Goal: Task Accomplishment & Management: Complete application form

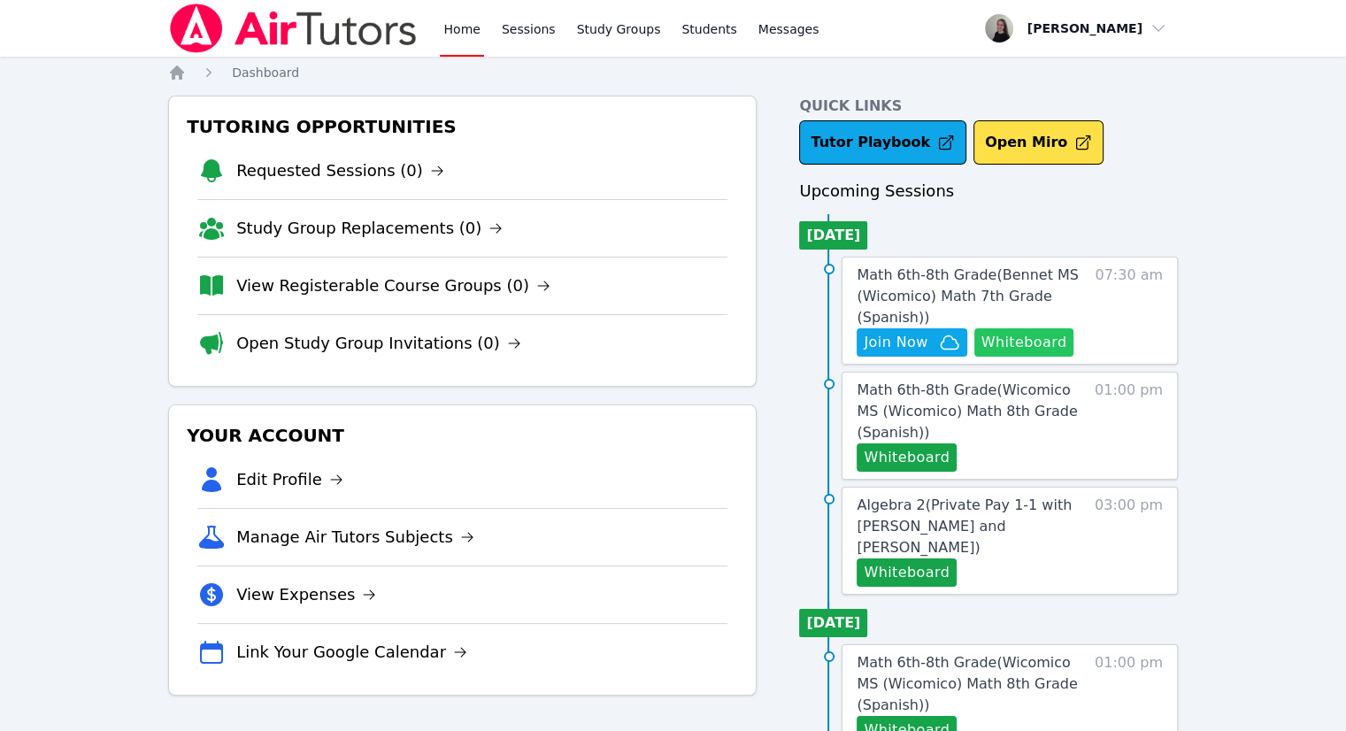
click at [1040, 341] on button "Whiteboard" at bounding box center [1024, 342] width 100 height 28
drag, startPoint x: 525, startPoint y: 26, endPoint x: 481, endPoint y: 39, distance: 45.4
click at [524, 26] on link "Sessions" at bounding box center [528, 28] width 61 height 57
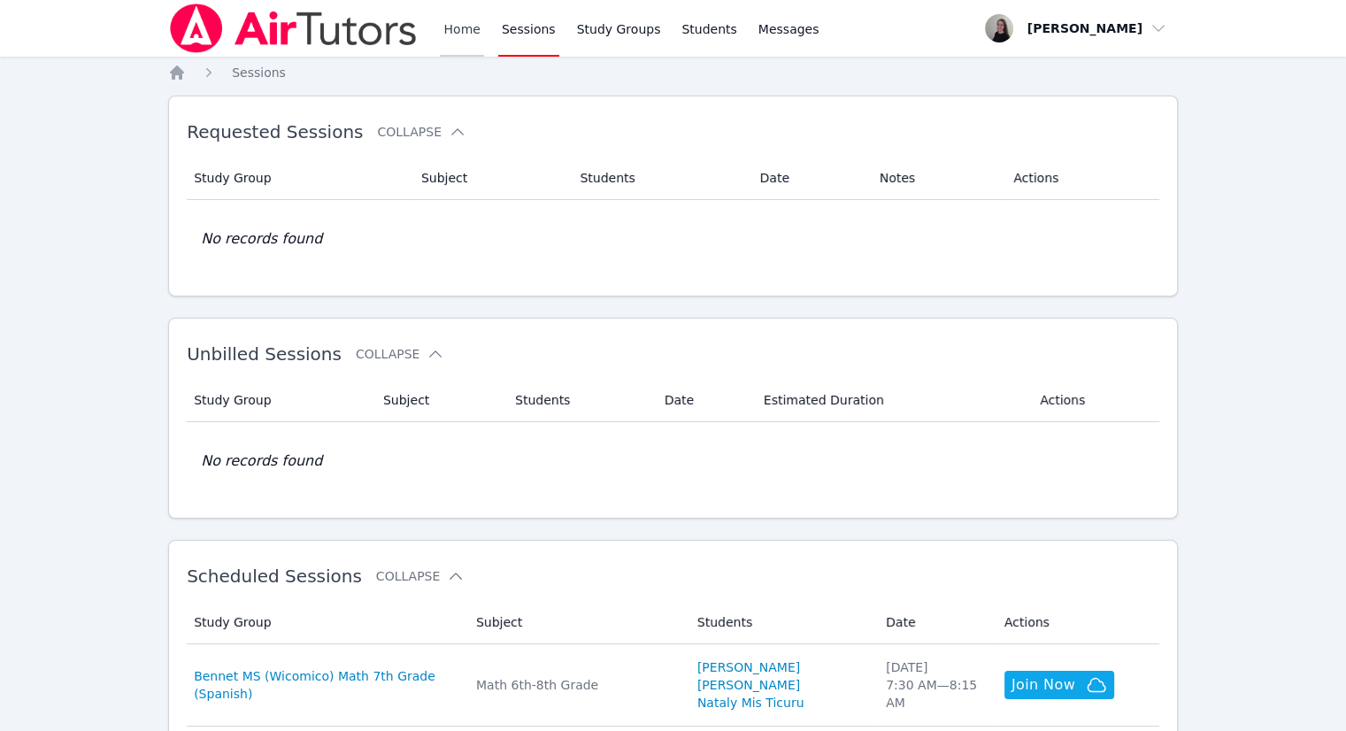
click at [458, 45] on link "Home" at bounding box center [461, 28] width 43 height 57
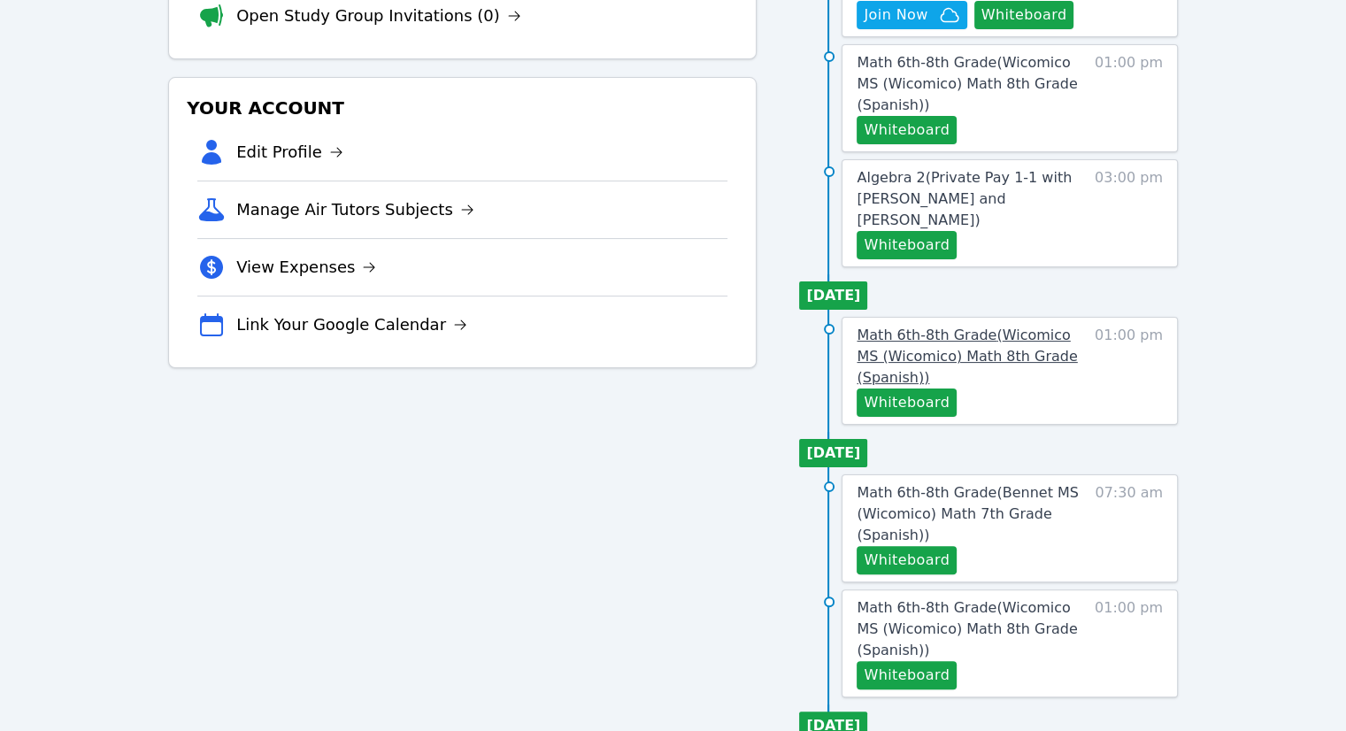
scroll to position [354, 0]
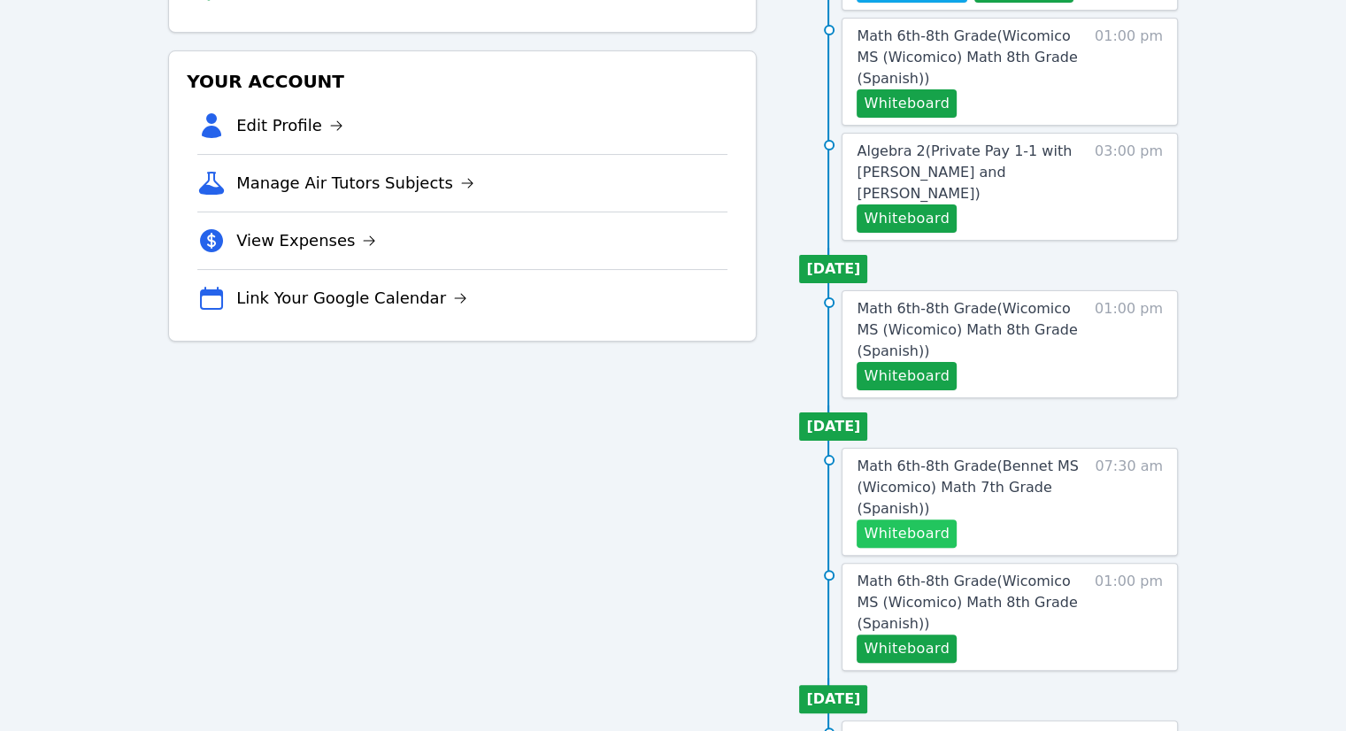
click at [907, 519] on button "Whiteboard" at bounding box center [907, 533] width 100 height 28
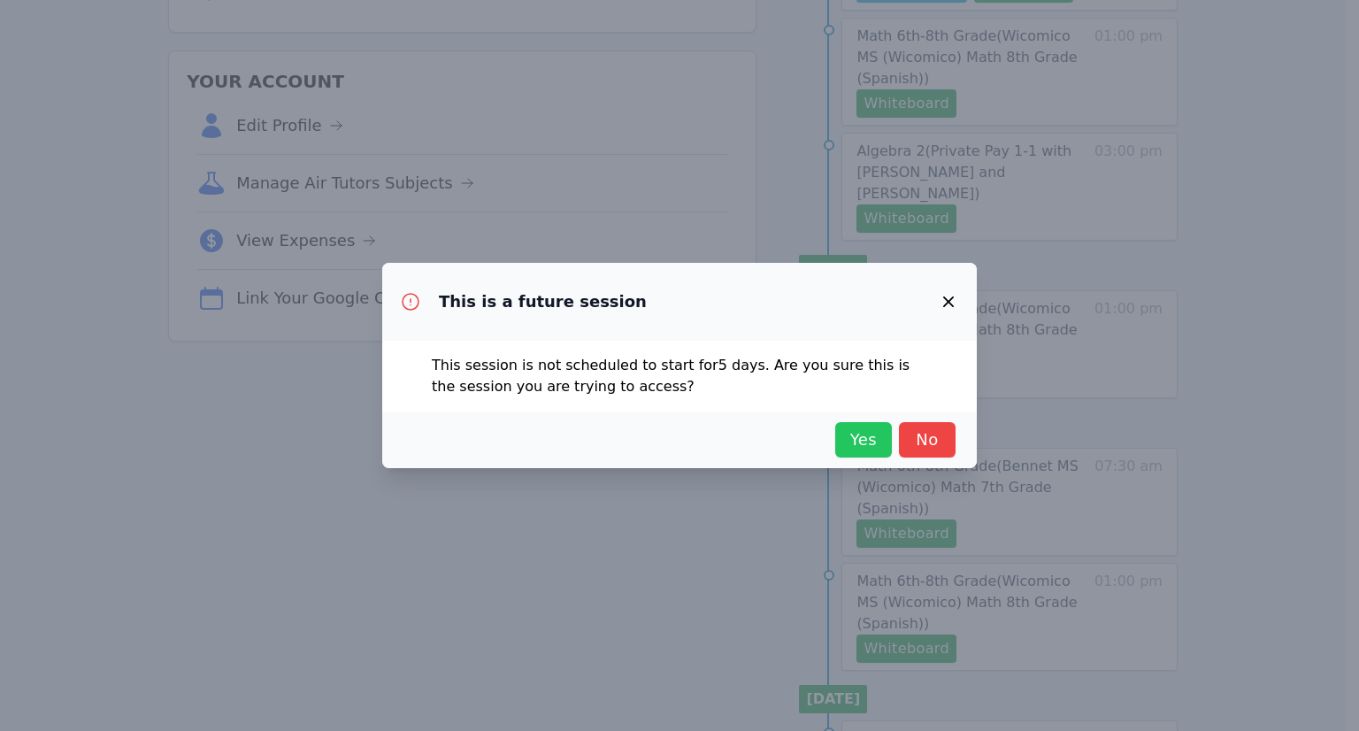
click at [866, 437] on span "Yes" at bounding box center [863, 439] width 39 height 25
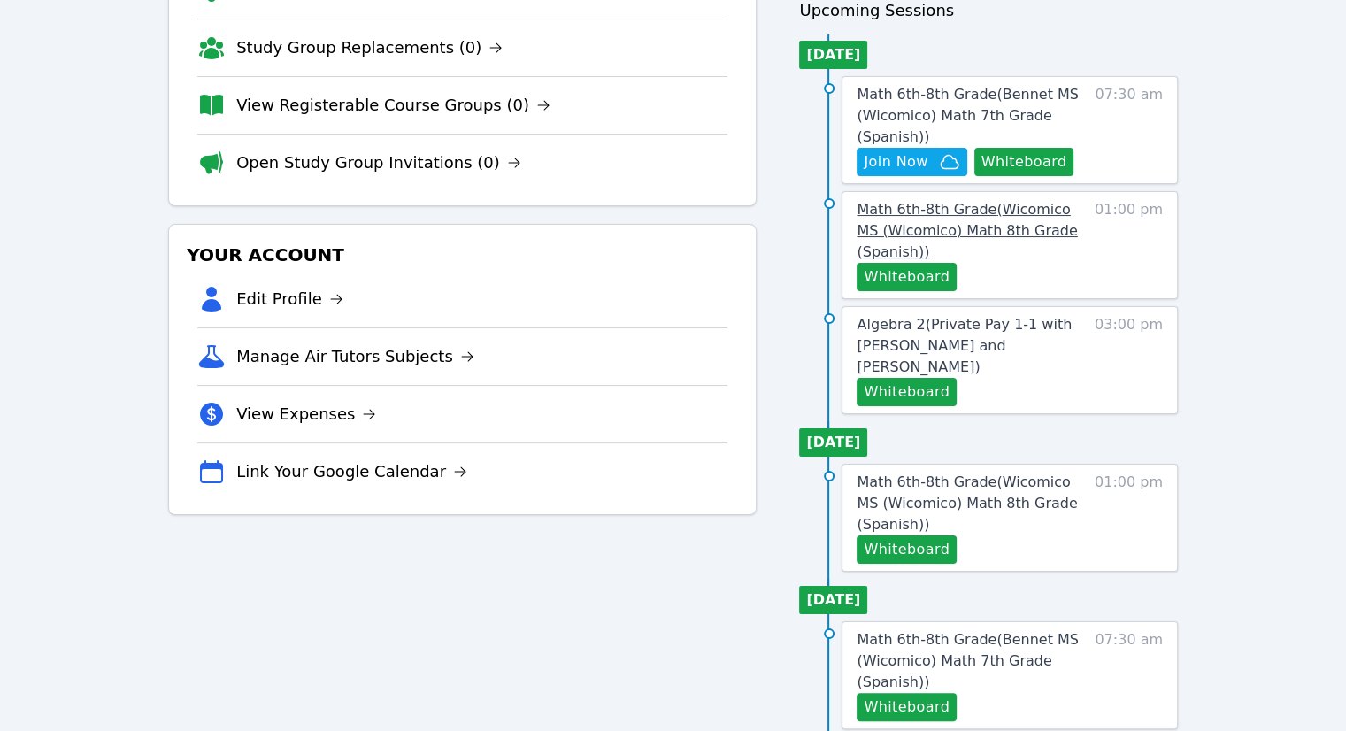
scroll to position [0, 0]
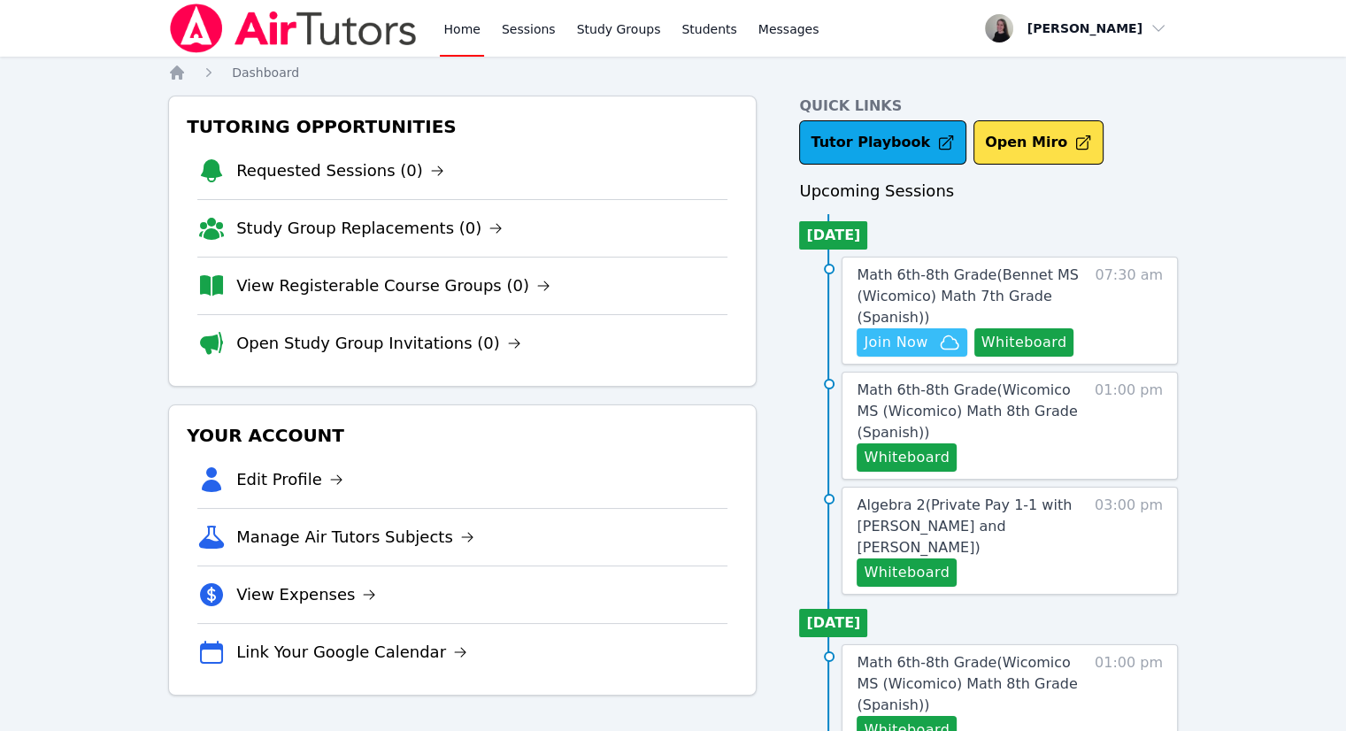
click at [910, 342] on span "Join Now" at bounding box center [896, 342] width 64 height 21
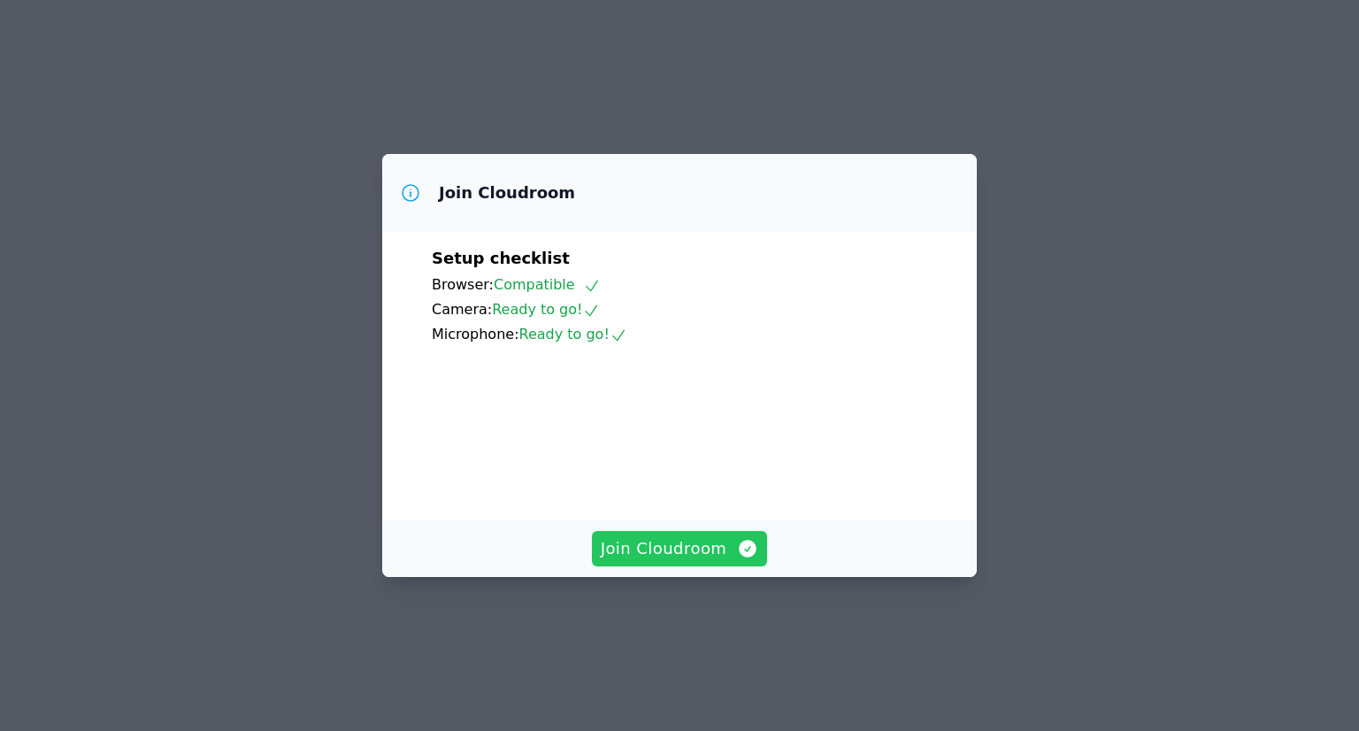
click at [707, 561] on span "Join Cloudroom" at bounding box center [680, 548] width 158 height 25
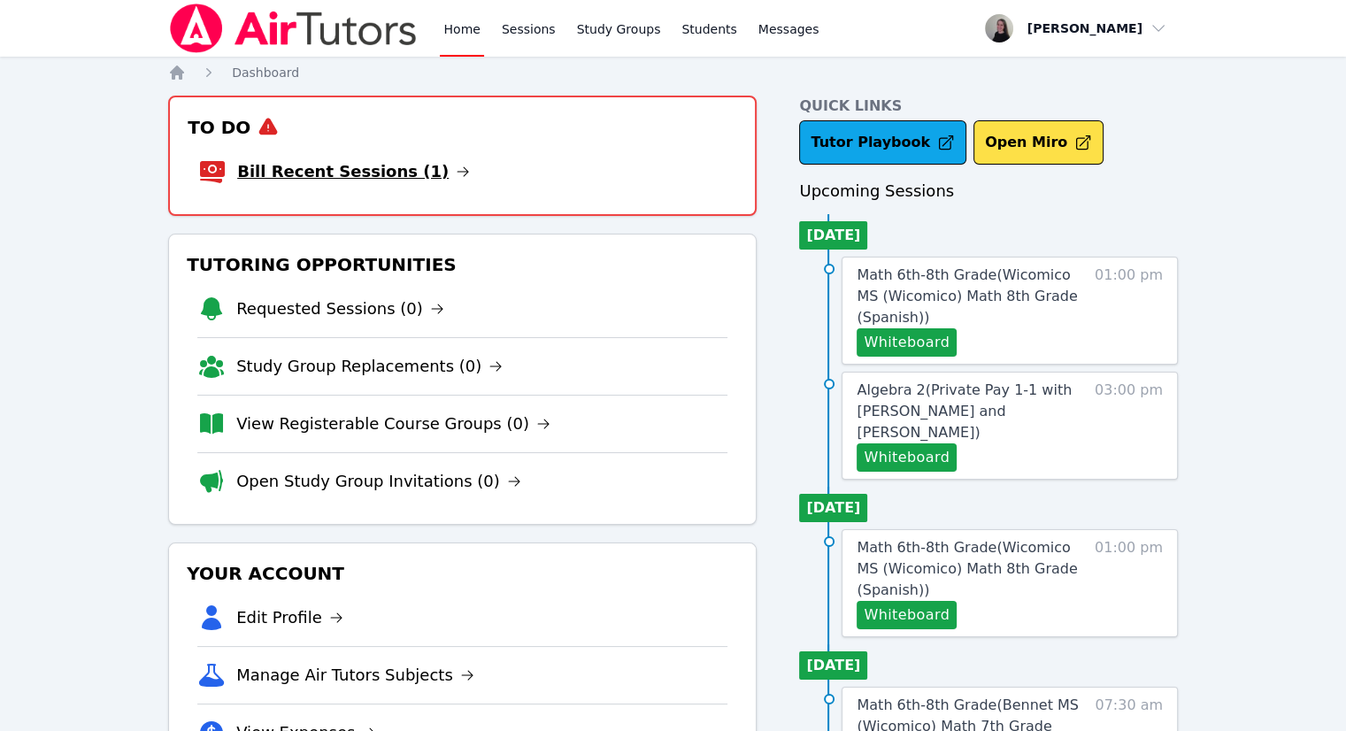
click at [314, 171] on link "Bill Recent Sessions (1)" at bounding box center [353, 171] width 233 height 25
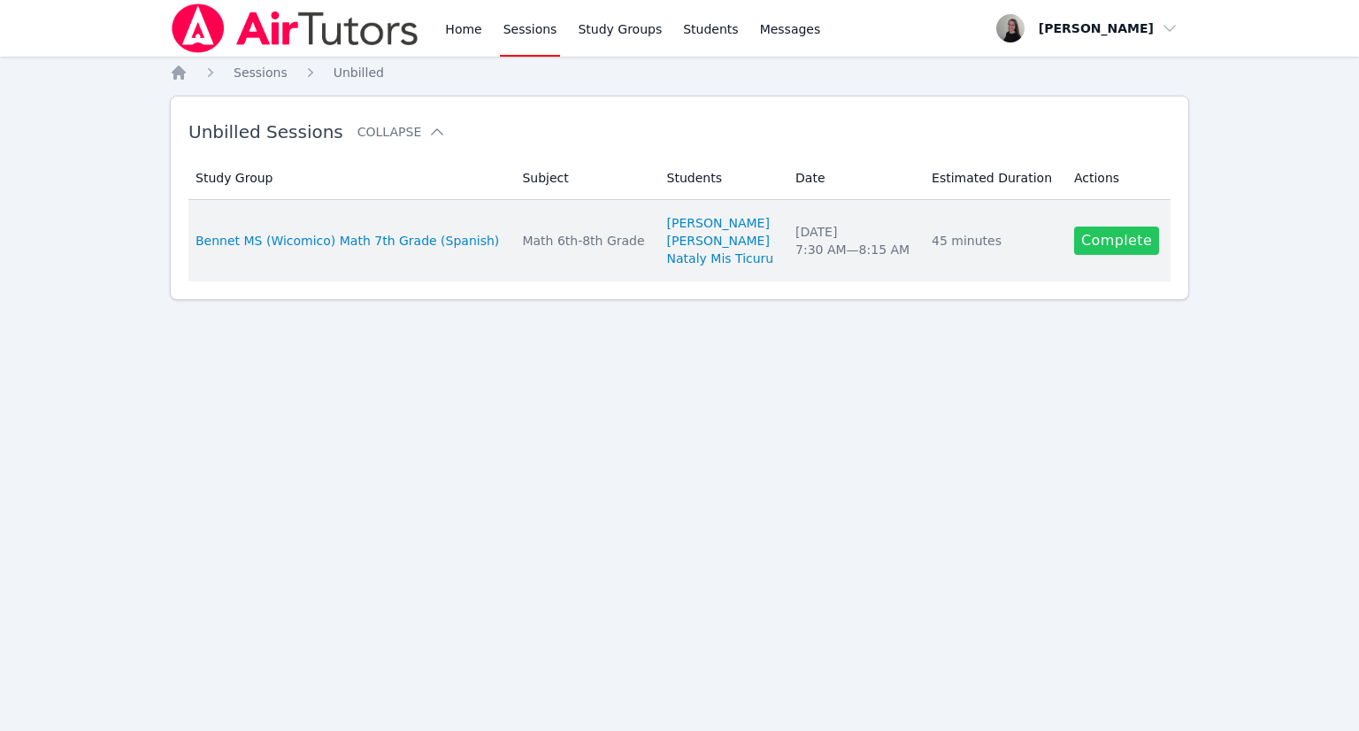
click at [1112, 251] on link "Complete" at bounding box center [1116, 241] width 85 height 28
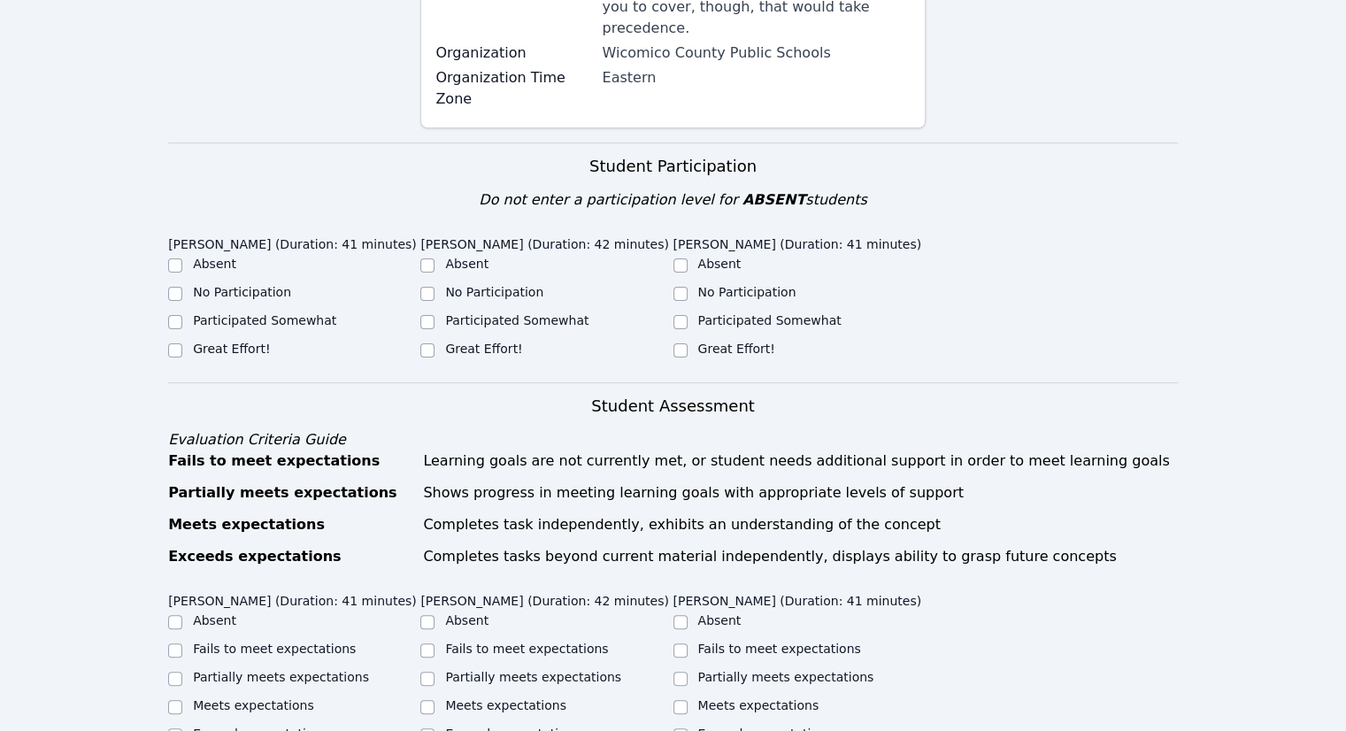
scroll to position [531, 0]
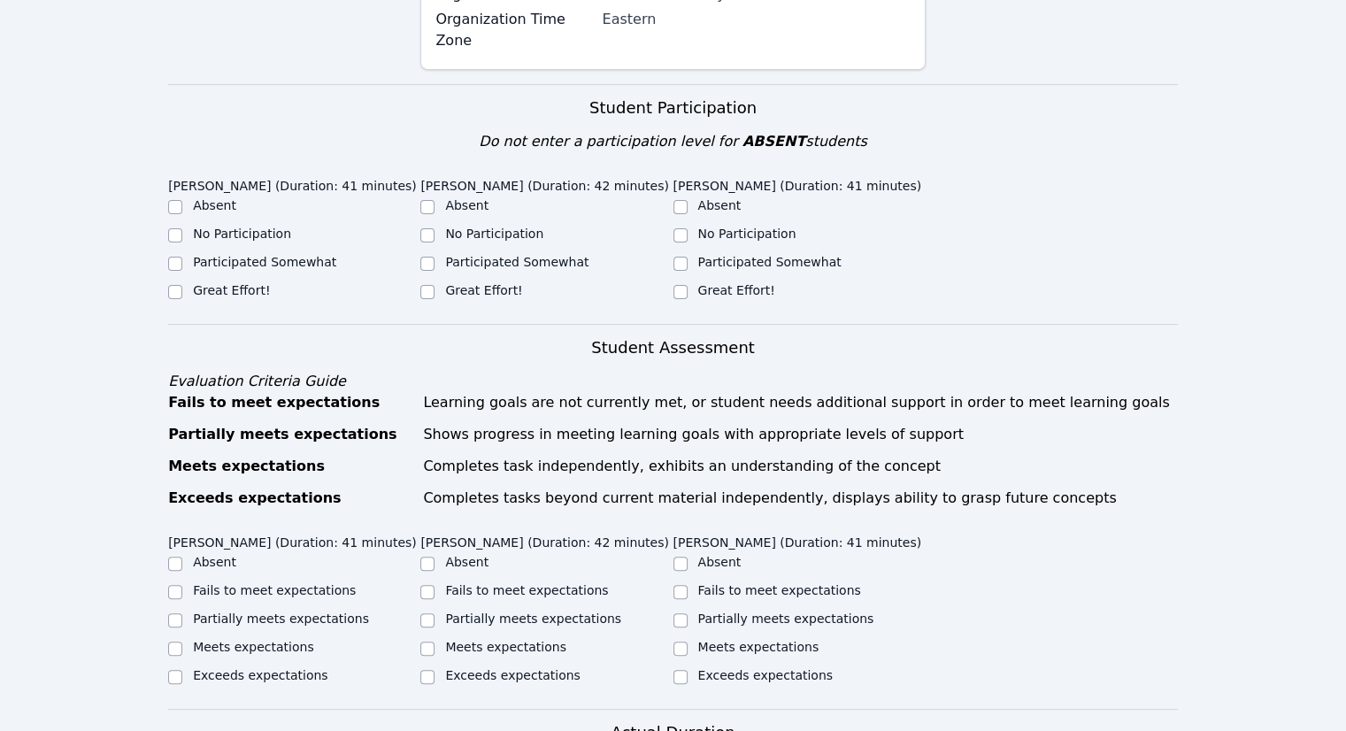
click at [190, 253] on div "Participated Somewhat" at bounding box center [294, 263] width 252 height 21
click at [179, 257] on input "Participated Somewhat" at bounding box center [175, 264] width 14 height 14
checkbox input "true"
click at [449, 283] on label "Great Effort!" at bounding box center [483, 290] width 77 height 14
click at [435, 285] on input "Great Effort!" at bounding box center [427, 292] width 14 height 14
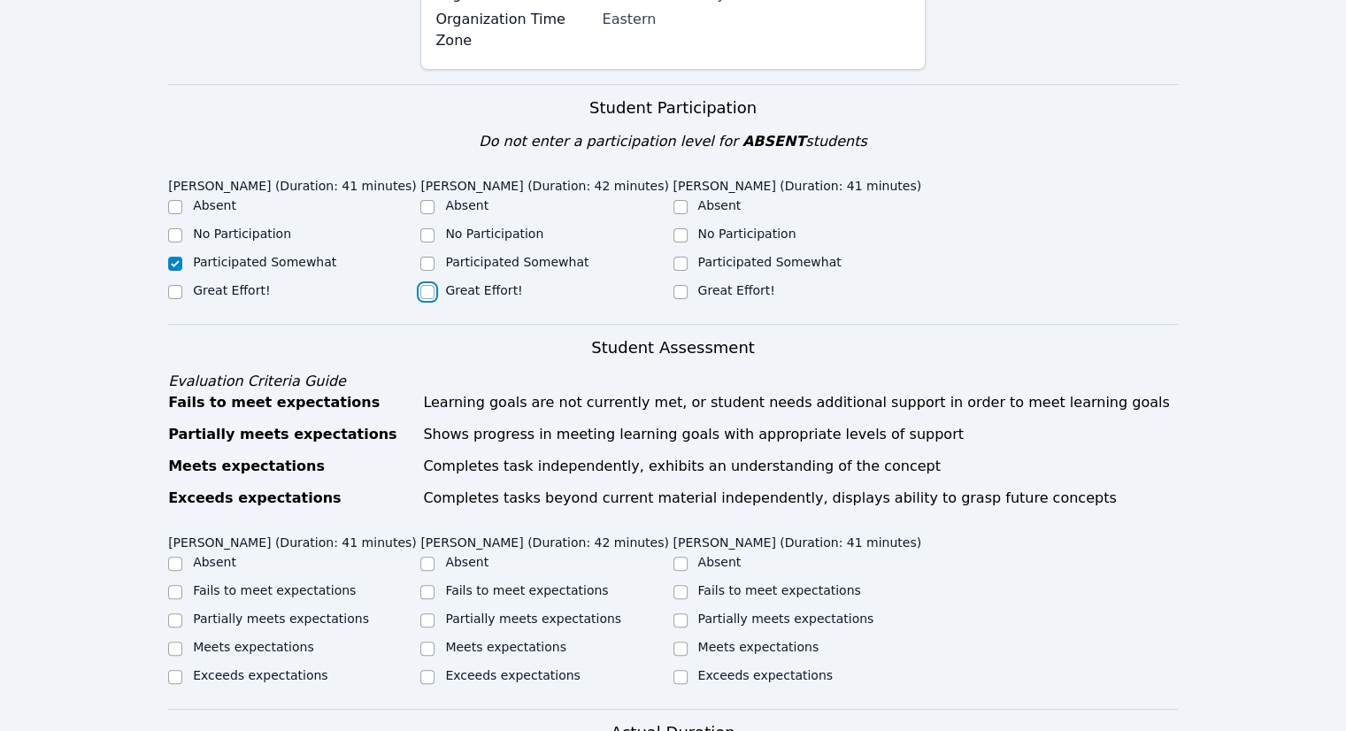
checkbox input "true"
click at [728, 255] on label "Participated Somewhat" at bounding box center [769, 262] width 143 height 14
click at [688, 257] on input "Participated Somewhat" at bounding box center [680, 264] width 14 height 14
checkbox input "true"
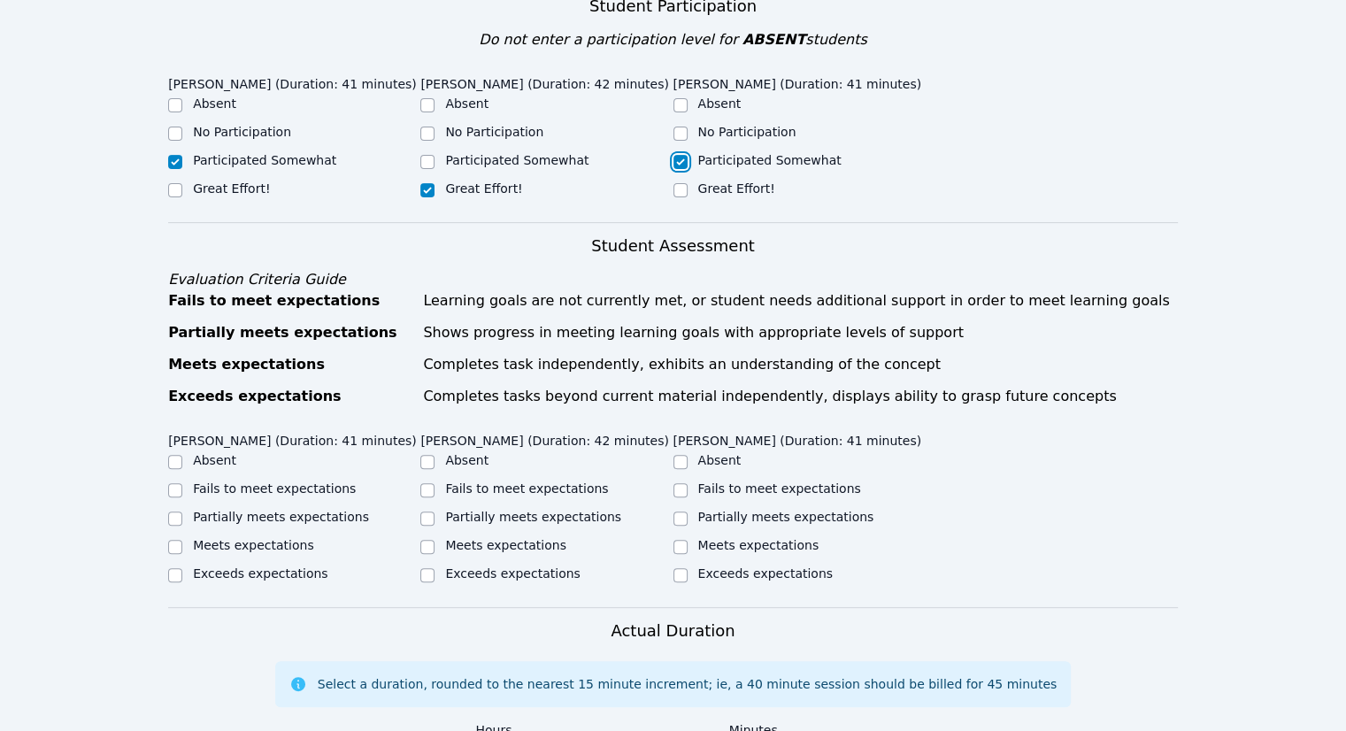
scroll to position [708, 0]
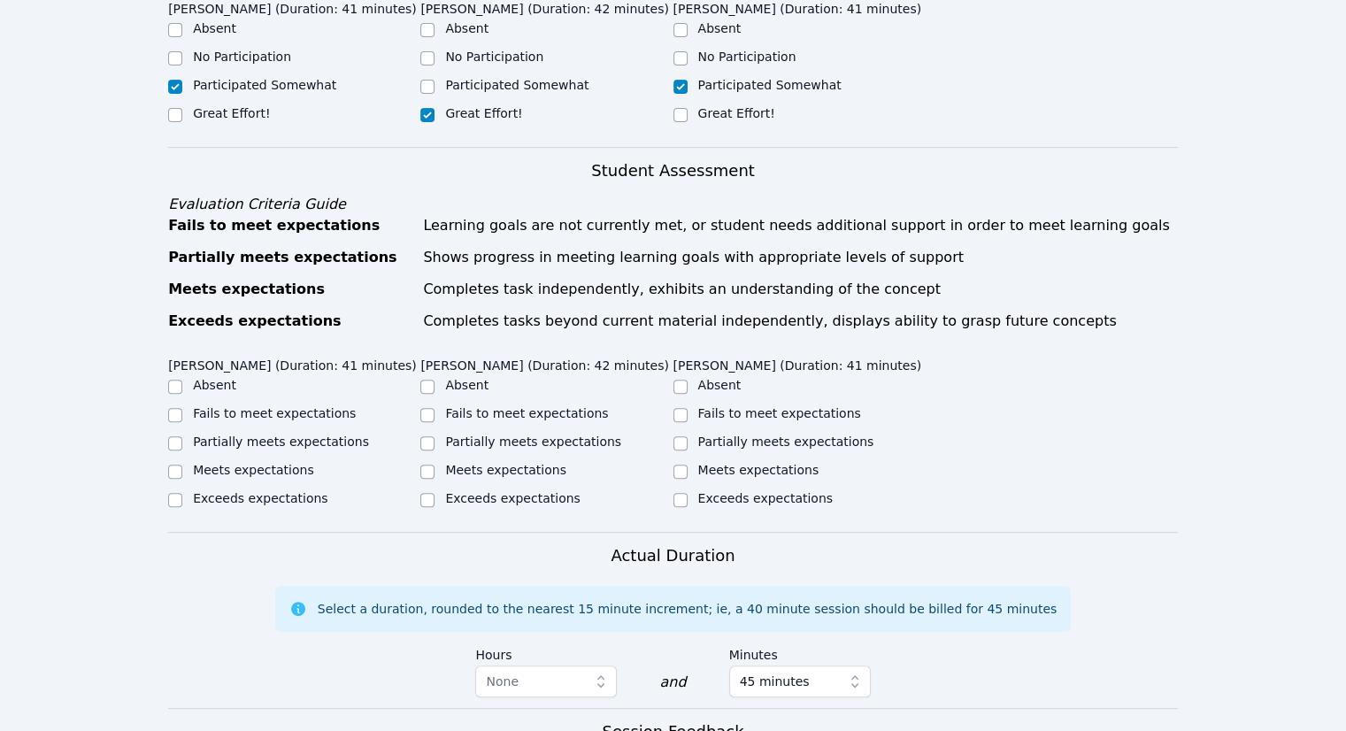
click at [226, 463] on label "Meets expectations" at bounding box center [253, 470] width 121 height 14
click at [182, 465] on input "Meets expectations" at bounding box center [175, 472] width 14 height 14
checkbox input "true"
click at [455, 491] on label "Exceeds expectations" at bounding box center [512, 498] width 135 height 14
click at [435, 493] on input "Exceeds expectations" at bounding box center [427, 500] width 14 height 14
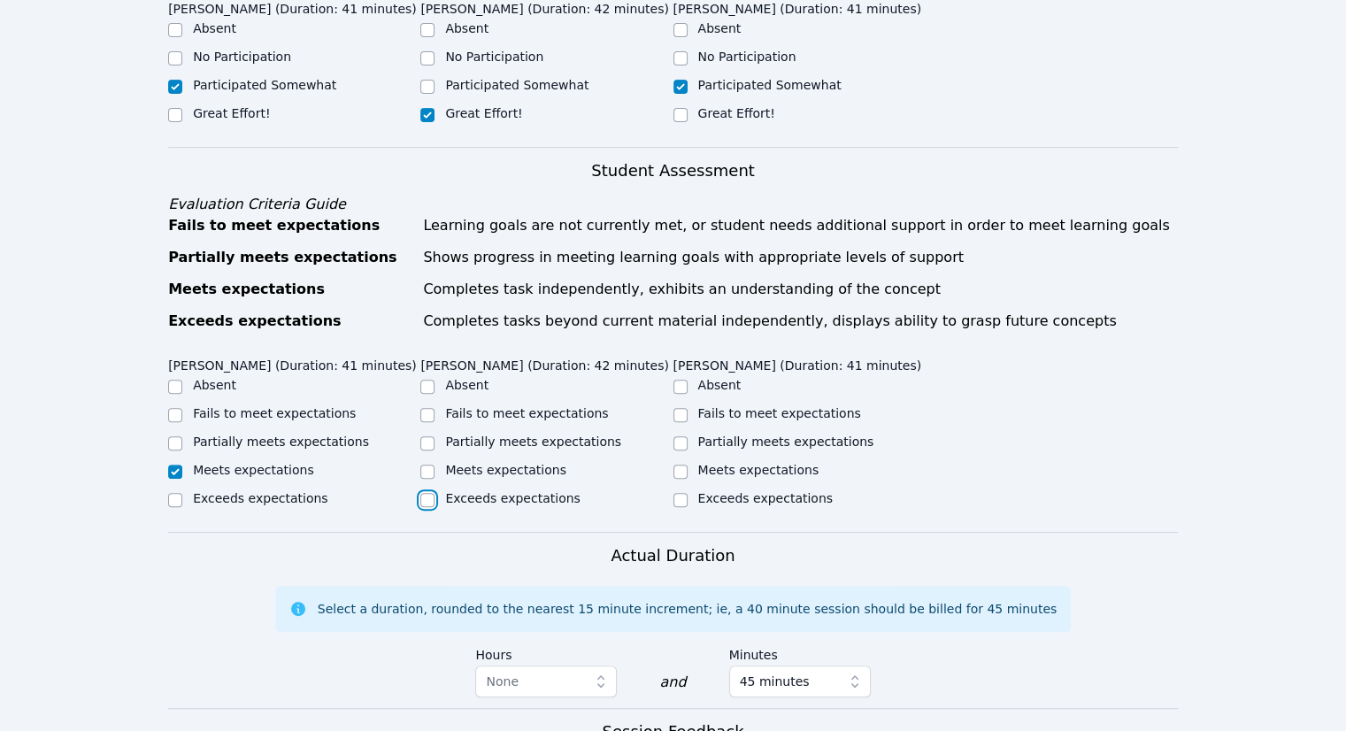
checkbox input "true"
click at [724, 463] on label "Meets expectations" at bounding box center [758, 470] width 121 height 14
click at [688, 465] on input "Meets expectations" at bounding box center [680, 472] width 14 height 14
checkbox input "true"
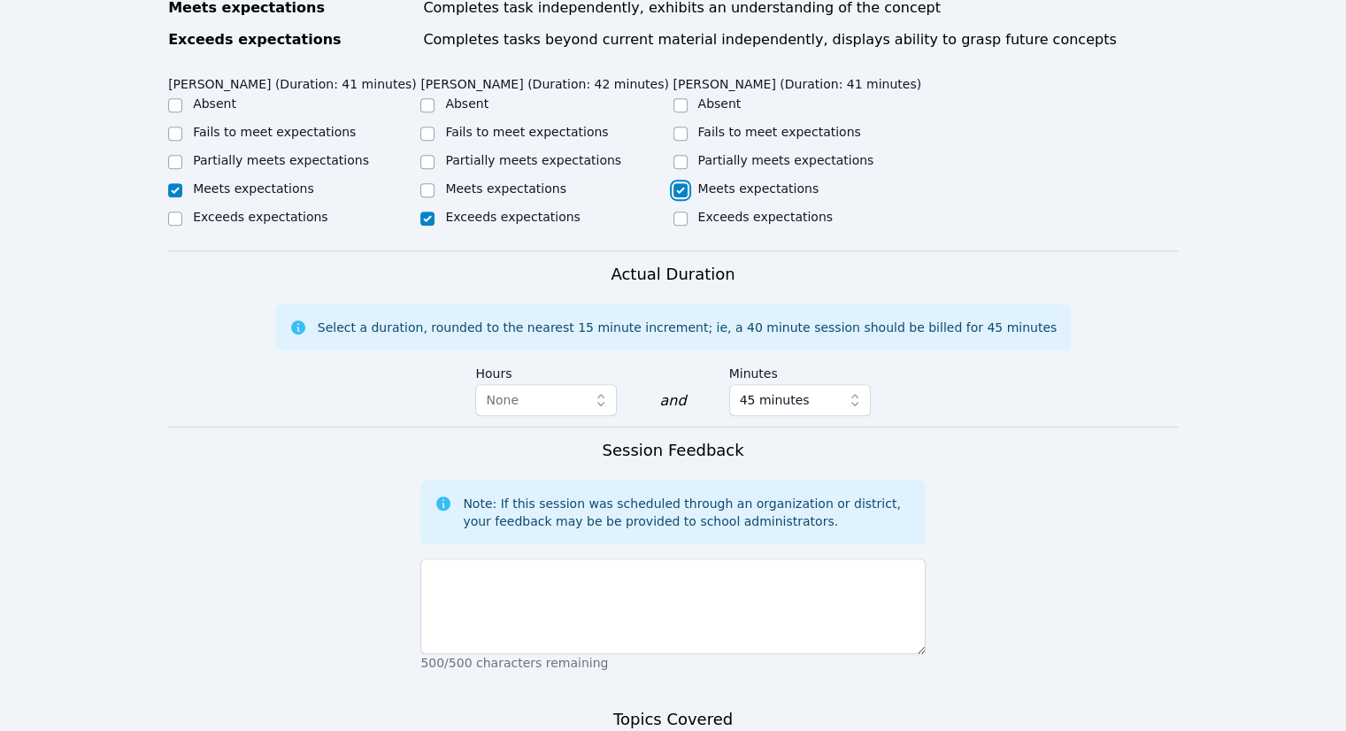
scroll to position [1150, 0]
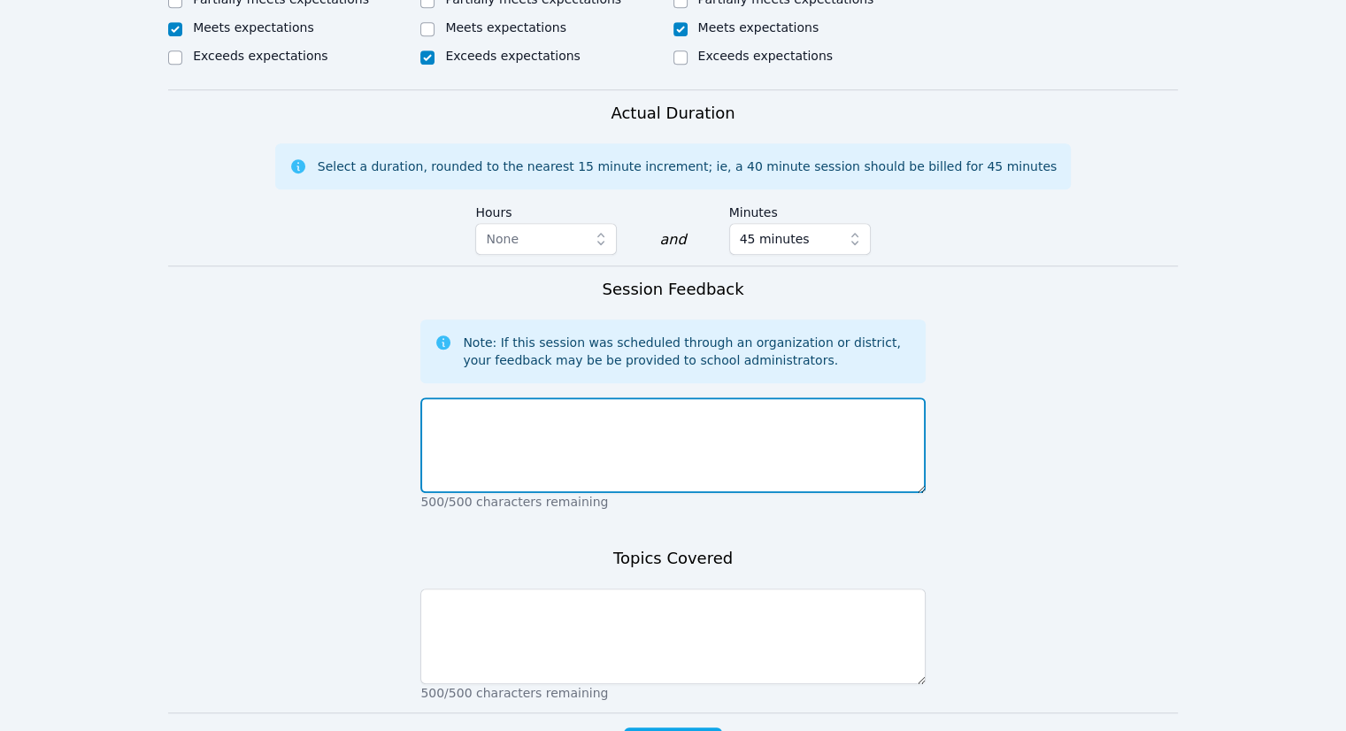
click at [707, 434] on textarea at bounding box center [672, 445] width 504 height 96
click at [739, 397] on textarea "Everyone did a participate, just some needed more repeition than others." at bounding box center [672, 445] width 504 height 96
click at [851, 401] on textarea "Everyone did a participate, just some needed more repetion than others." at bounding box center [672, 445] width 504 height 96
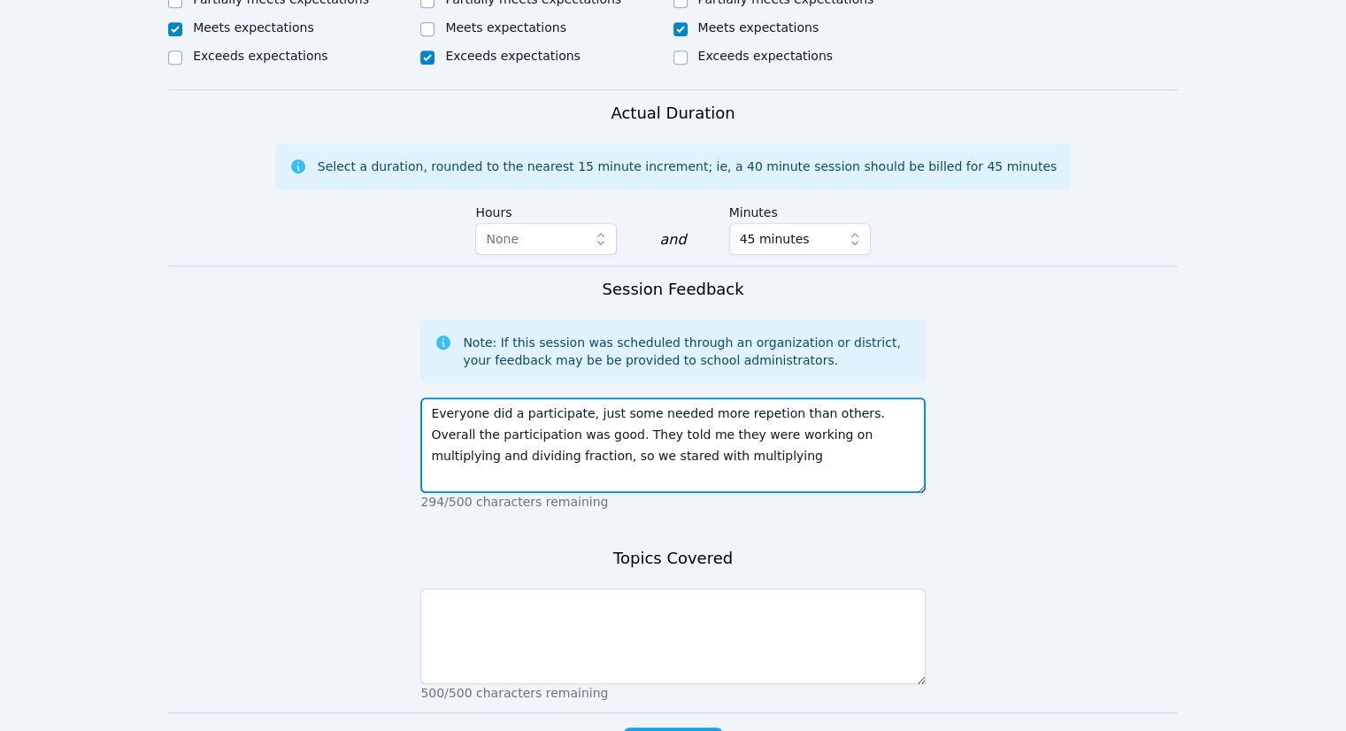
type textarea "Everyone did a participate, just some needed more repetion than others. Overall…"
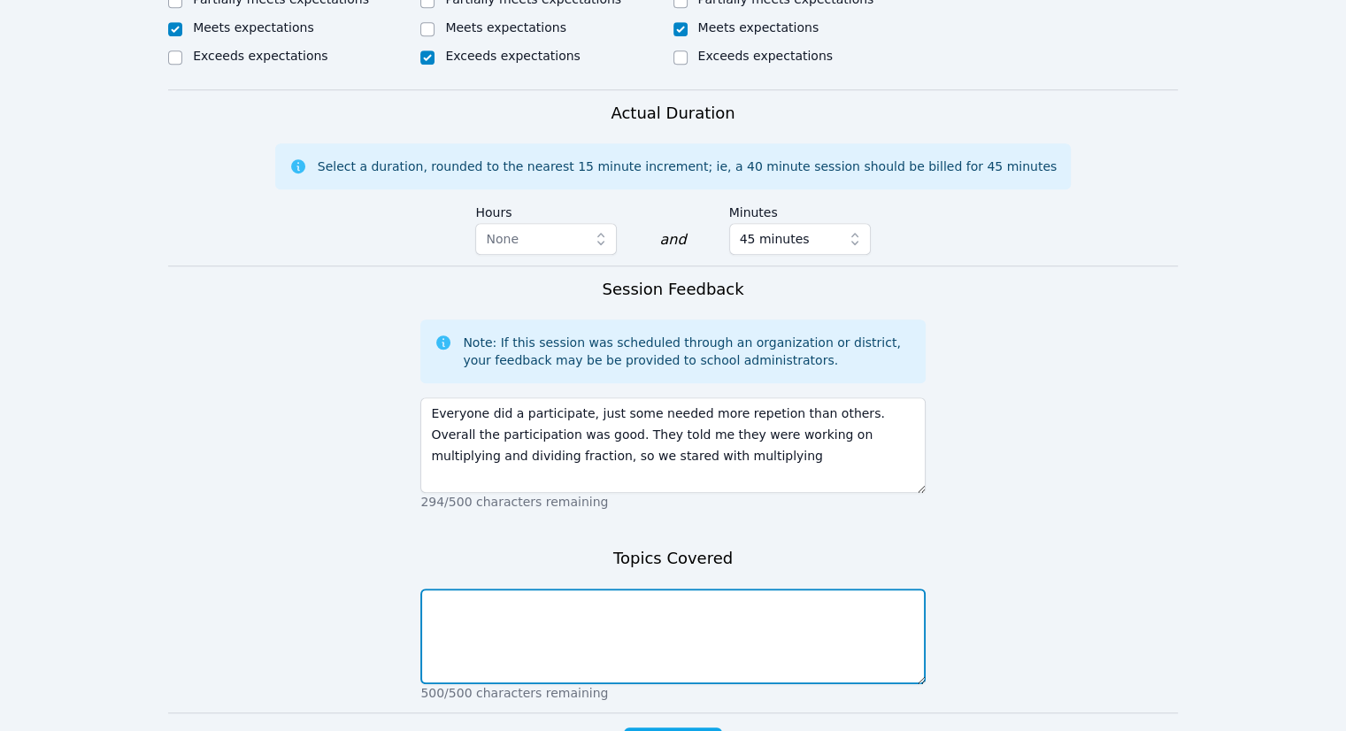
click at [669, 623] on textarea at bounding box center [672, 637] width 504 height 96
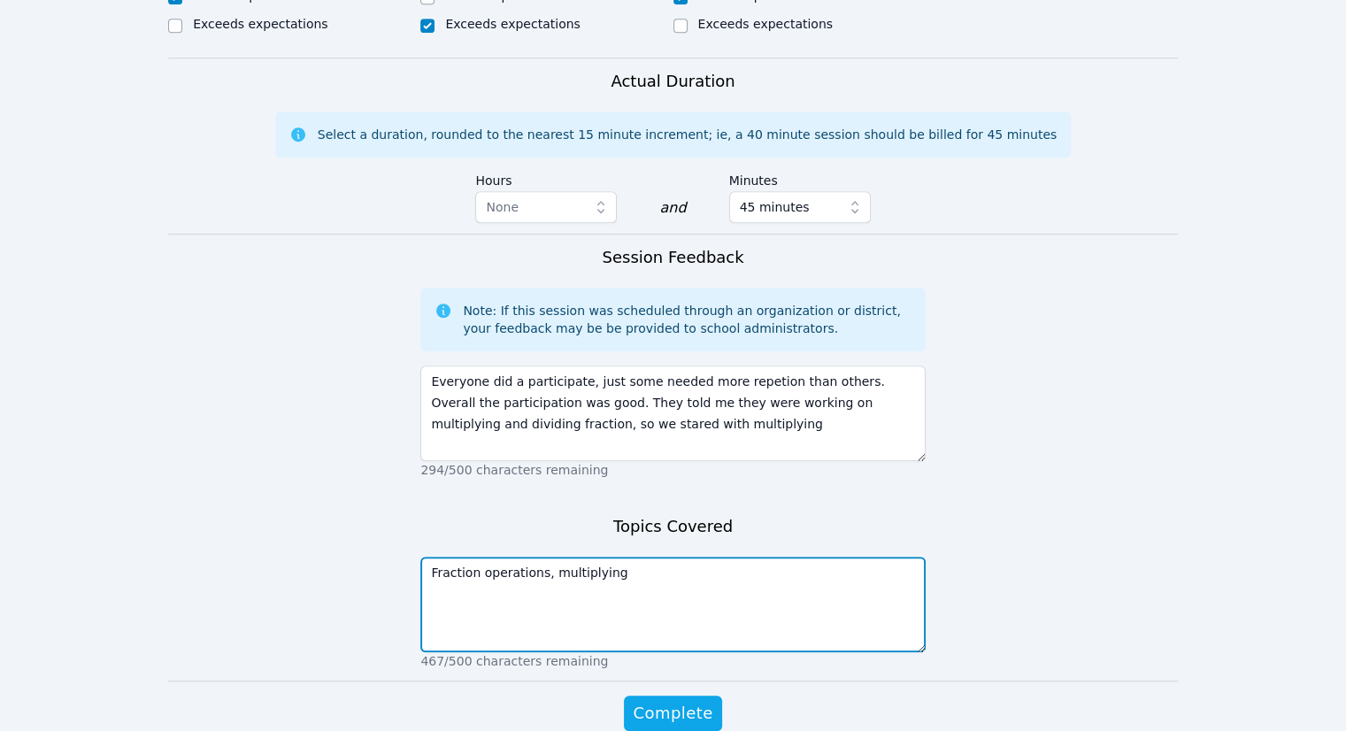
scroll to position [1157, 0]
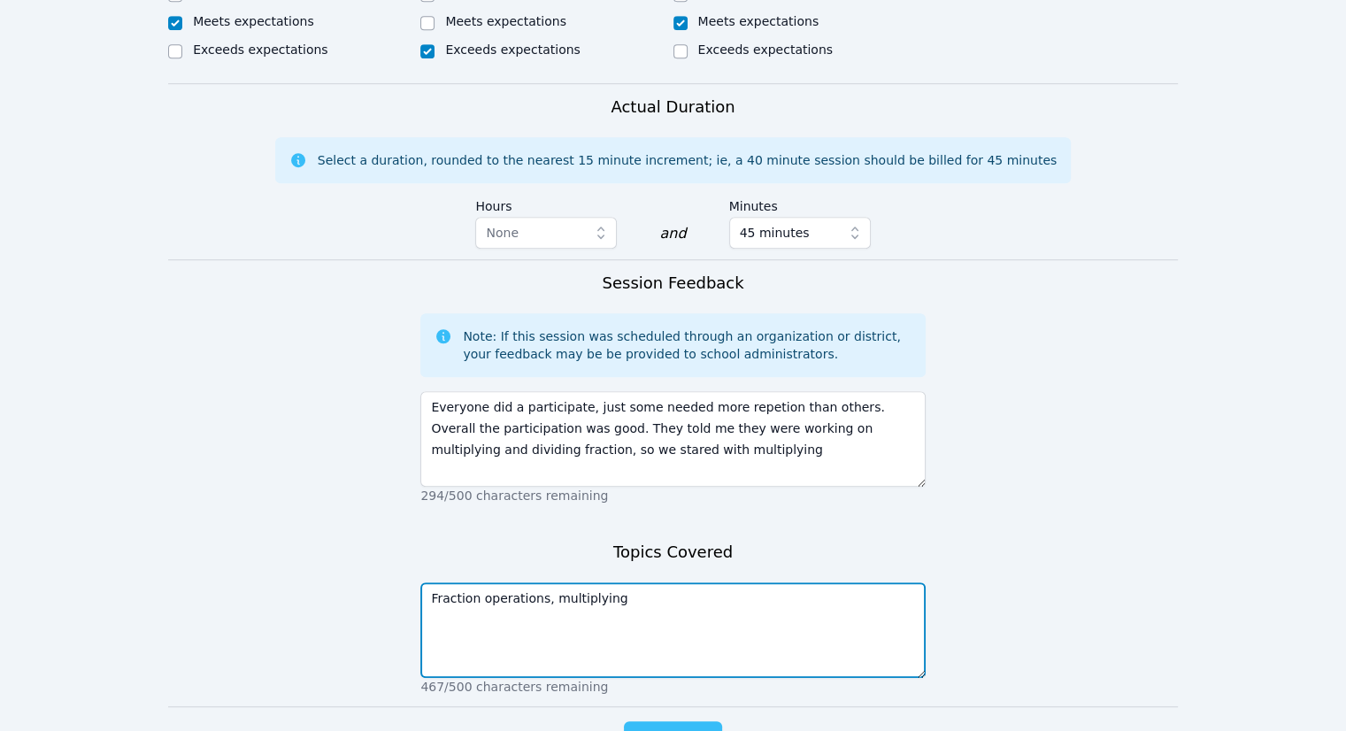
type textarea "Fraction operations, multiplying"
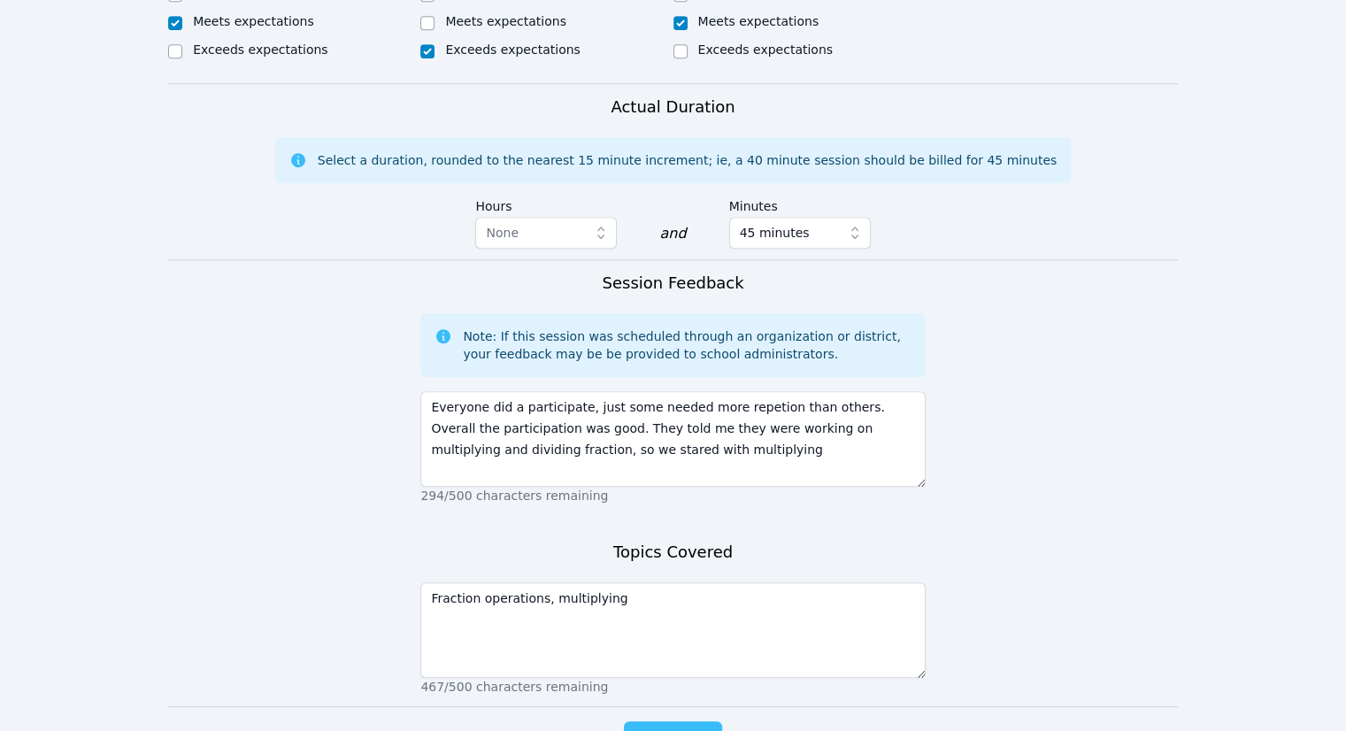
click at [687, 727] on span "Complete" at bounding box center [673, 739] width 80 height 25
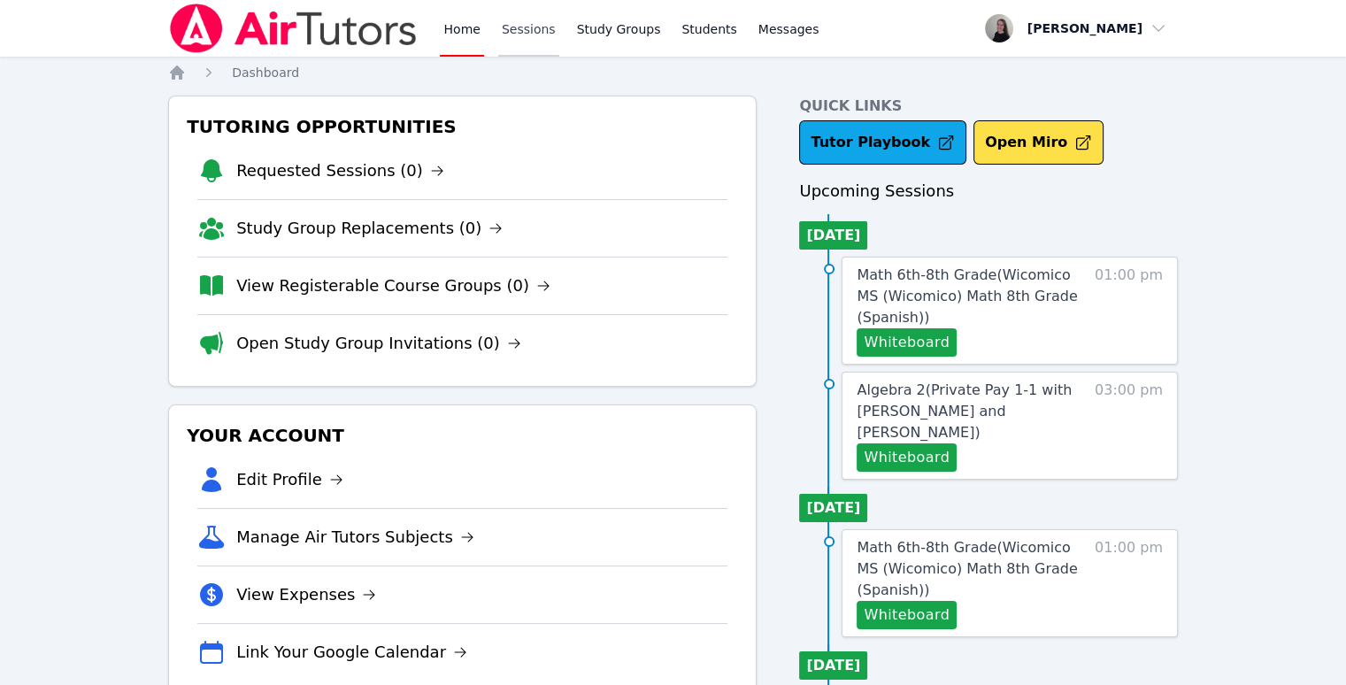
click at [513, 42] on link "Sessions" at bounding box center [528, 28] width 61 height 57
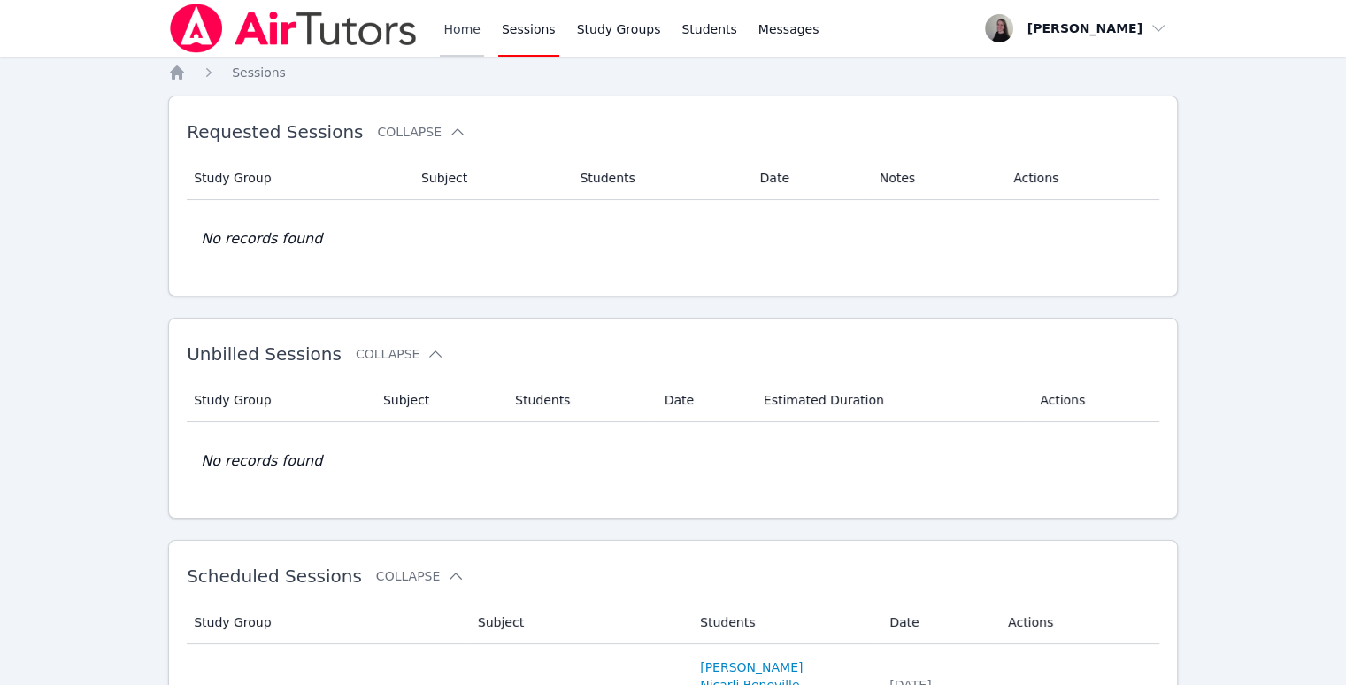
click at [479, 37] on link "Home" at bounding box center [461, 28] width 43 height 57
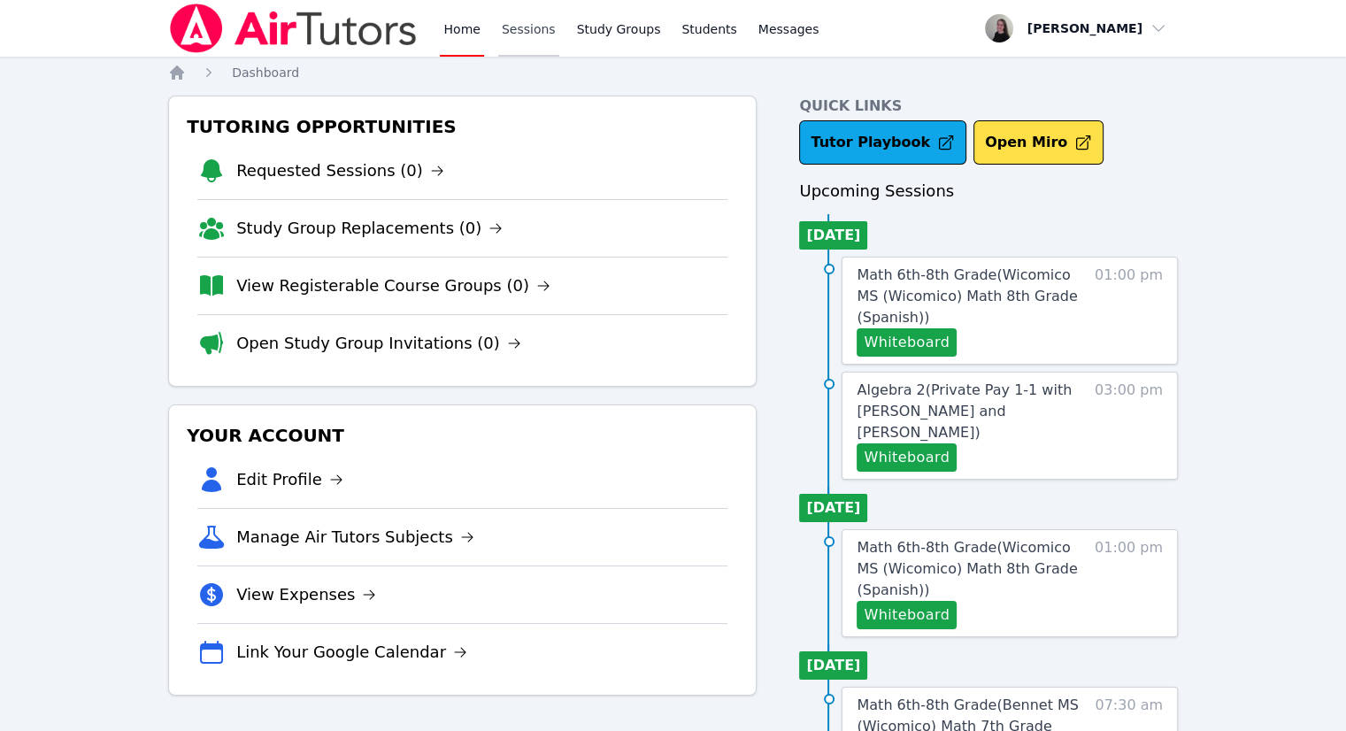
click at [519, 28] on link "Sessions" at bounding box center [528, 28] width 61 height 57
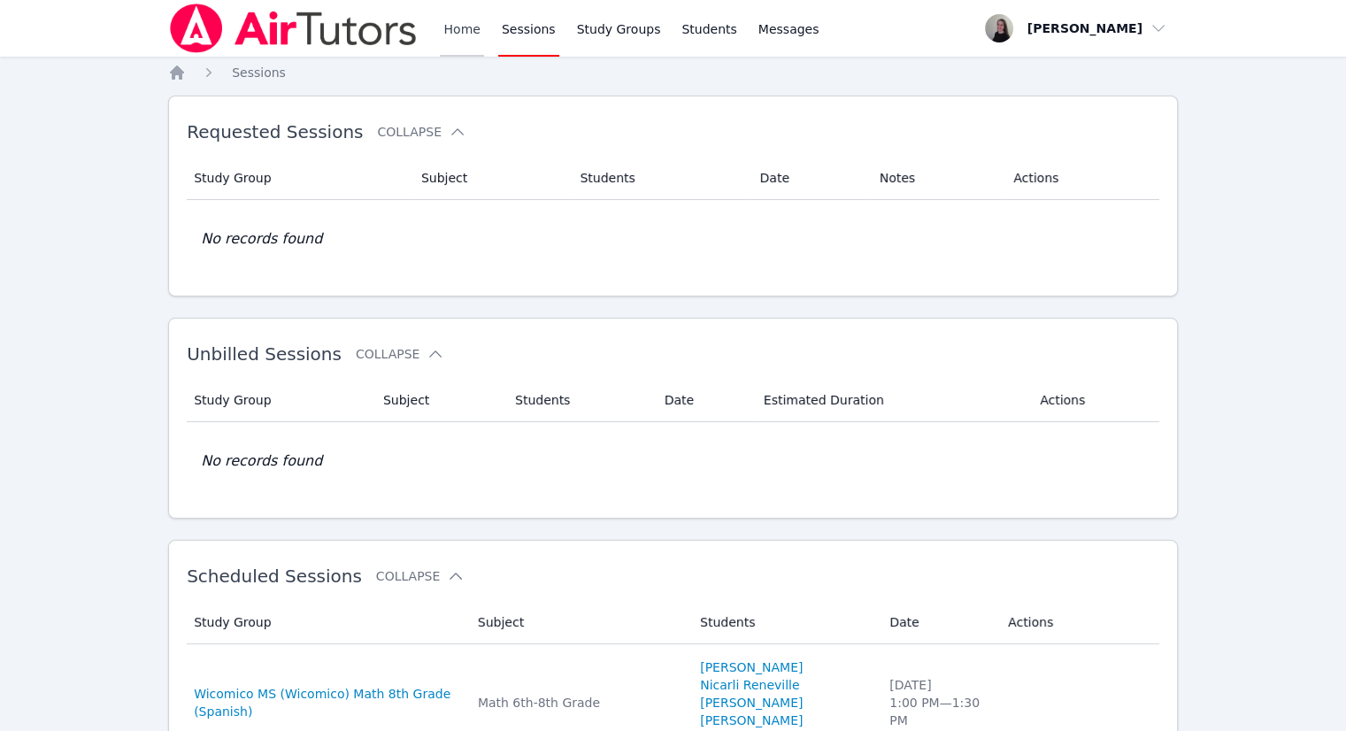
click at [442, 40] on link "Home" at bounding box center [461, 28] width 43 height 57
